Goal: Check status

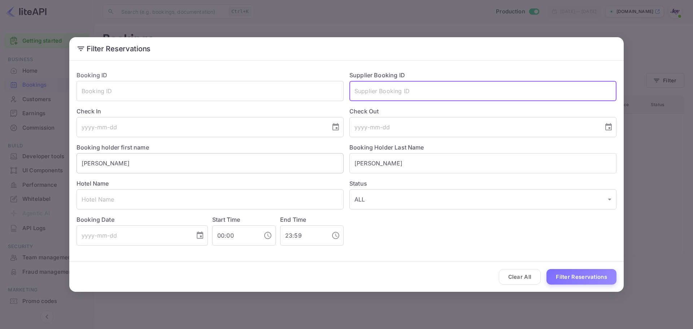
drag, startPoint x: 403, startPoint y: 157, endPoint x: 316, endPoint y: 165, distance: 87.4
click at [317, 165] on div "Booking ID ​ Supplier Booking ID ​ Check In ​ Check Out ​ Booking holder first …" at bounding box center [344, 155] width 546 height 180
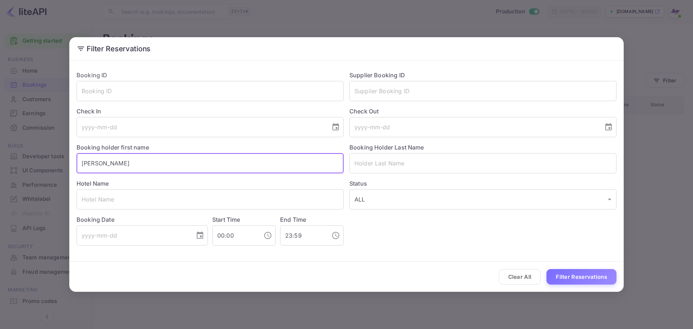
drag, startPoint x: 218, startPoint y: 153, endPoint x: 0, endPoint y: 158, distance: 218.4
click at [0, 158] on div "Filter Reservations Booking ID ​ Supplier Booking ID ​ Check In ​ Check Out ​ B…" at bounding box center [346, 164] width 693 height 329
click at [398, 87] on input "text" at bounding box center [482, 91] width 267 height 20
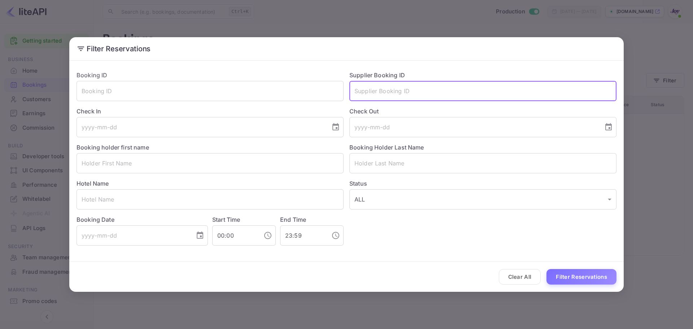
paste input "9277019"
type input "9277019"
click at [576, 280] on button "Filter Reservations" at bounding box center [581, 277] width 70 height 16
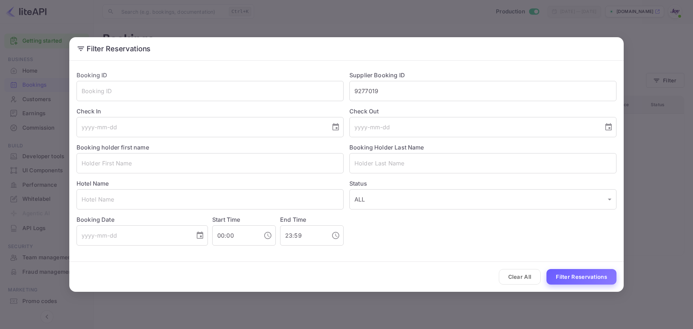
click at [583, 275] on button "Filter Reservations" at bounding box center [581, 277] width 70 height 16
click at [527, 277] on button "Clear All" at bounding box center [520, 277] width 42 height 16
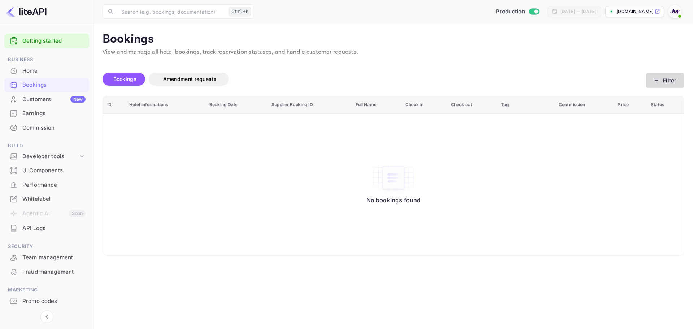
click at [671, 80] on button "Filter" at bounding box center [665, 80] width 38 height 15
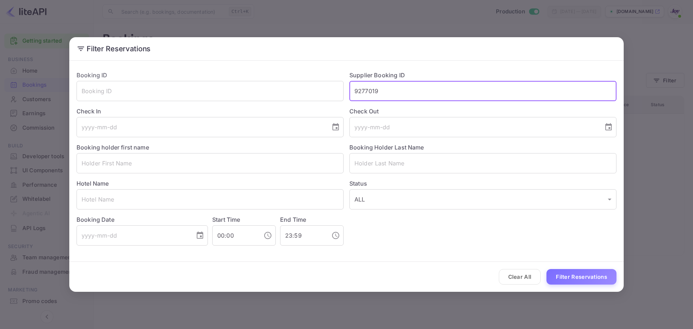
drag, startPoint x: 411, startPoint y: 97, endPoint x: 233, endPoint y: 79, distance: 178.8
click at [233, 79] on div "Booking ID ​ Supplier Booking ID 9277019 ​ Check In ​ Check Out ​ Booking holde…" at bounding box center [344, 155] width 546 height 180
click at [574, 273] on button "Filter Reservations" at bounding box center [581, 277] width 70 height 16
